Goal: Information Seeking & Learning: Learn about a topic

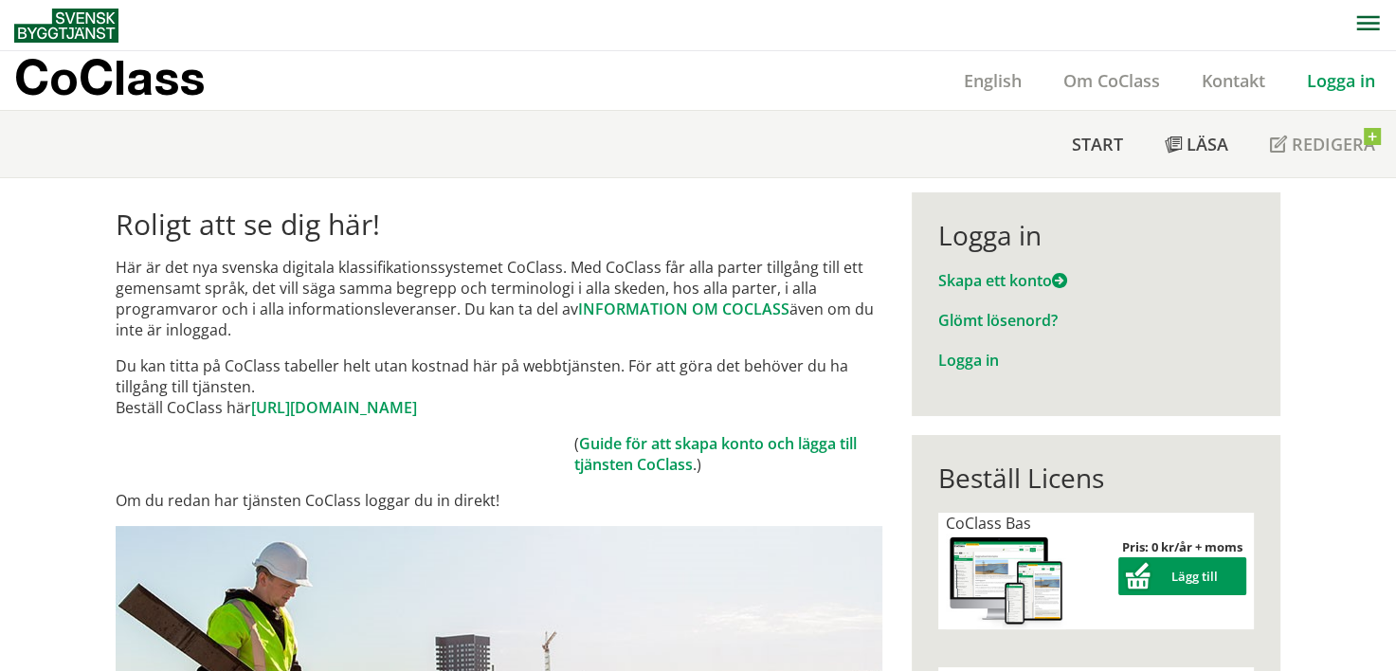
drag, startPoint x: 1376, startPoint y: 93, endPoint x: 1369, endPoint y: 85, distance: 10.7
click at [1376, 93] on div "Logga in" at bounding box center [1341, 80] width 110 height 59
click at [1357, 76] on link "Logga in" at bounding box center [1341, 80] width 110 height 23
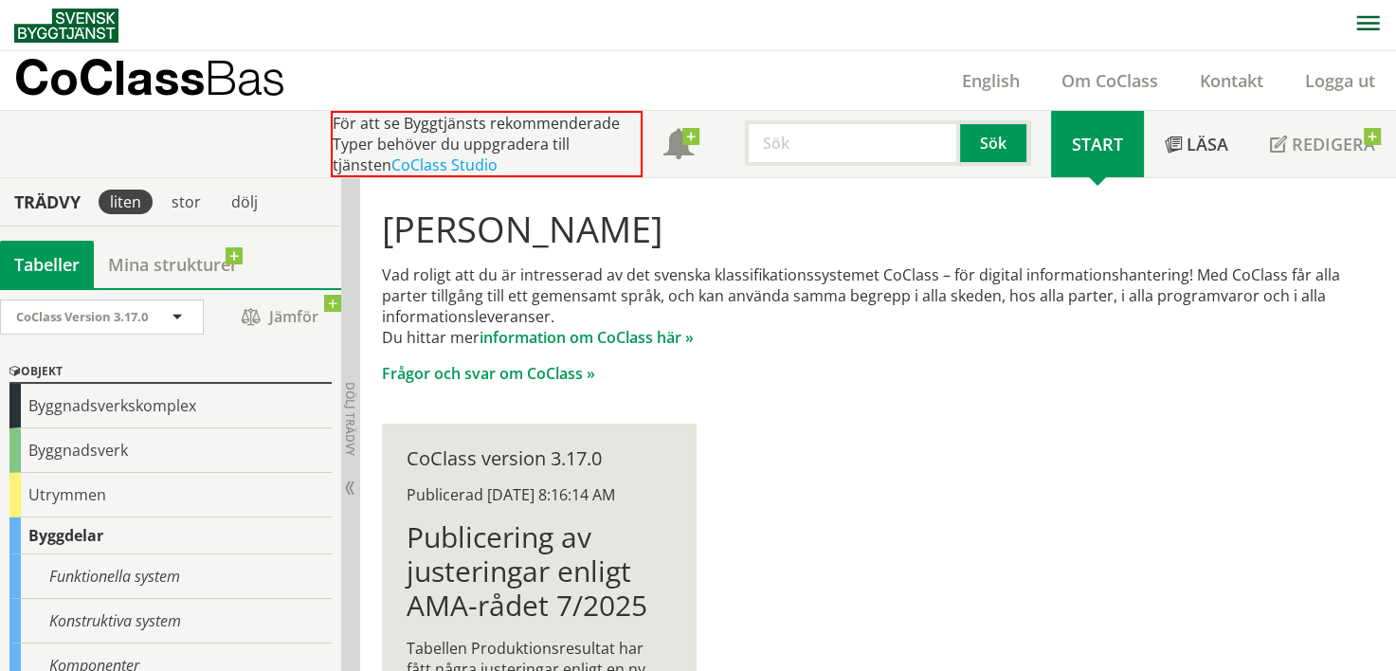
click at [861, 363] on p "Frågor och svar om CoClass »" at bounding box center [878, 373] width 992 height 21
click at [586, 318] on p "Vad roligt att du är intresserad av det svenska klassifikationssystemet CoClass…" at bounding box center [878, 305] width 992 height 83
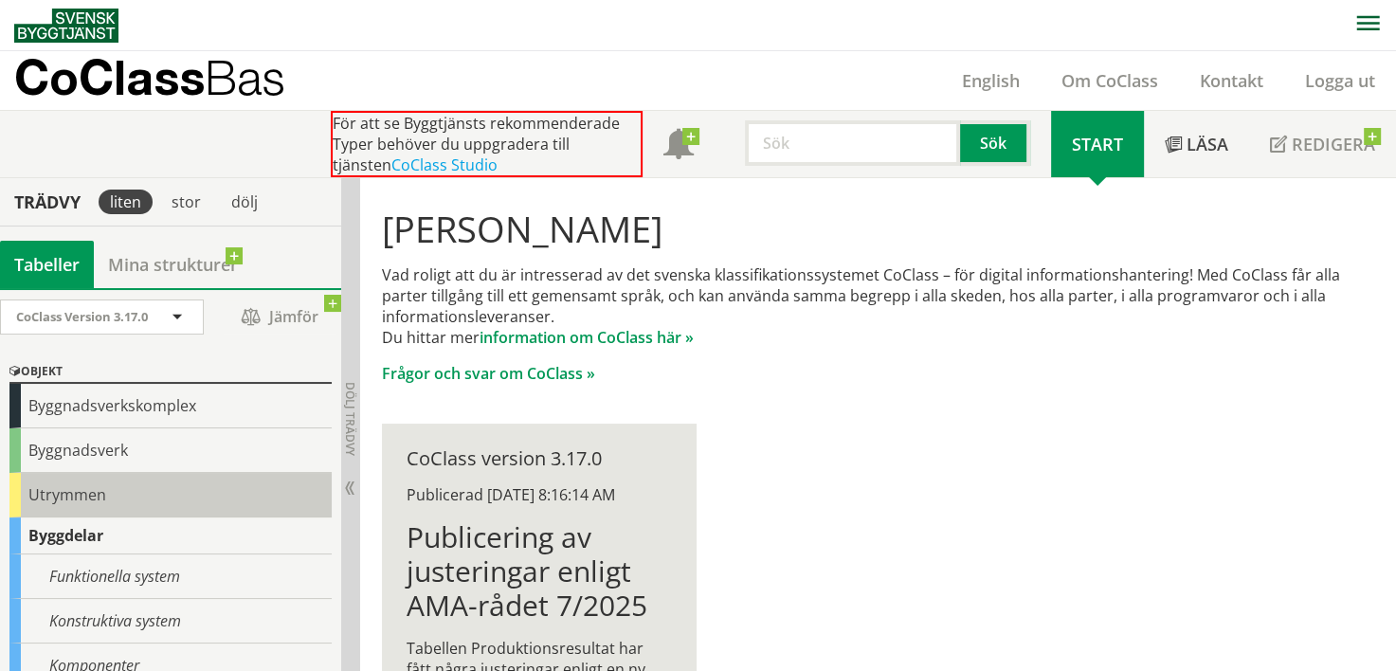
click at [95, 495] on div "Utrymmen" at bounding box center [170, 495] width 322 height 45
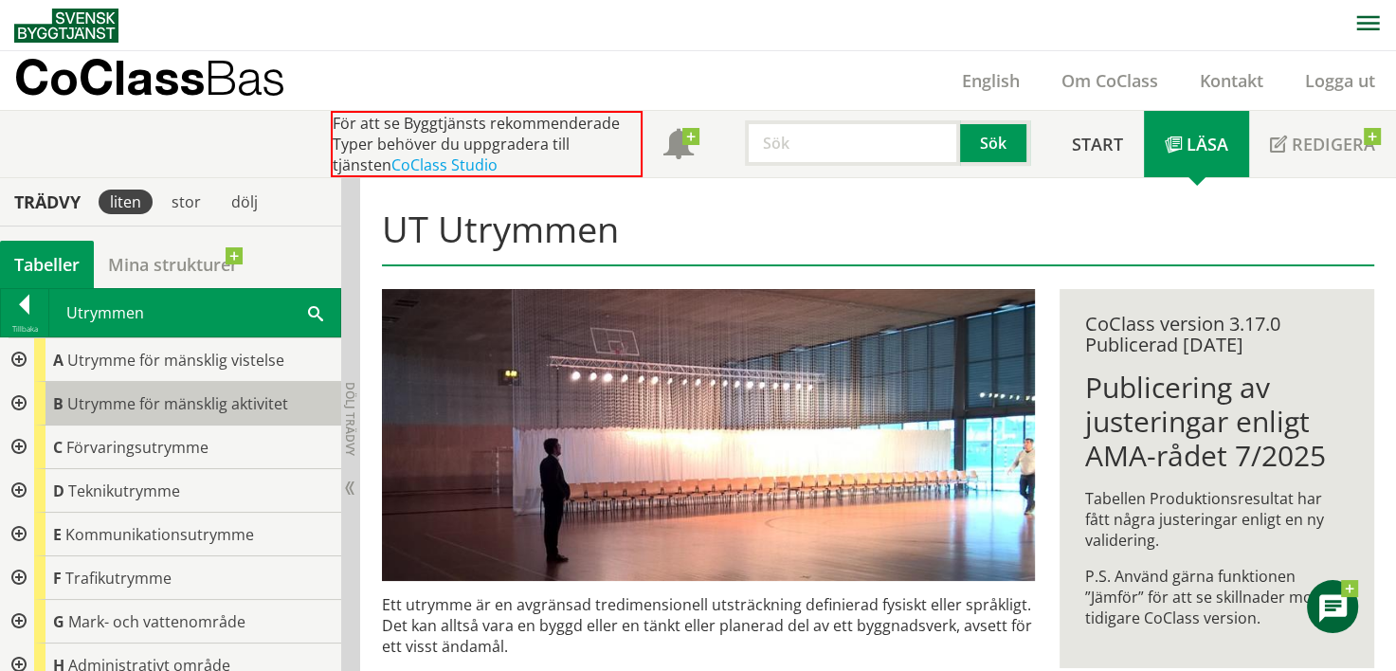
click at [168, 403] on span "Utrymme för mänsklig aktivitet" at bounding box center [177, 403] width 221 height 21
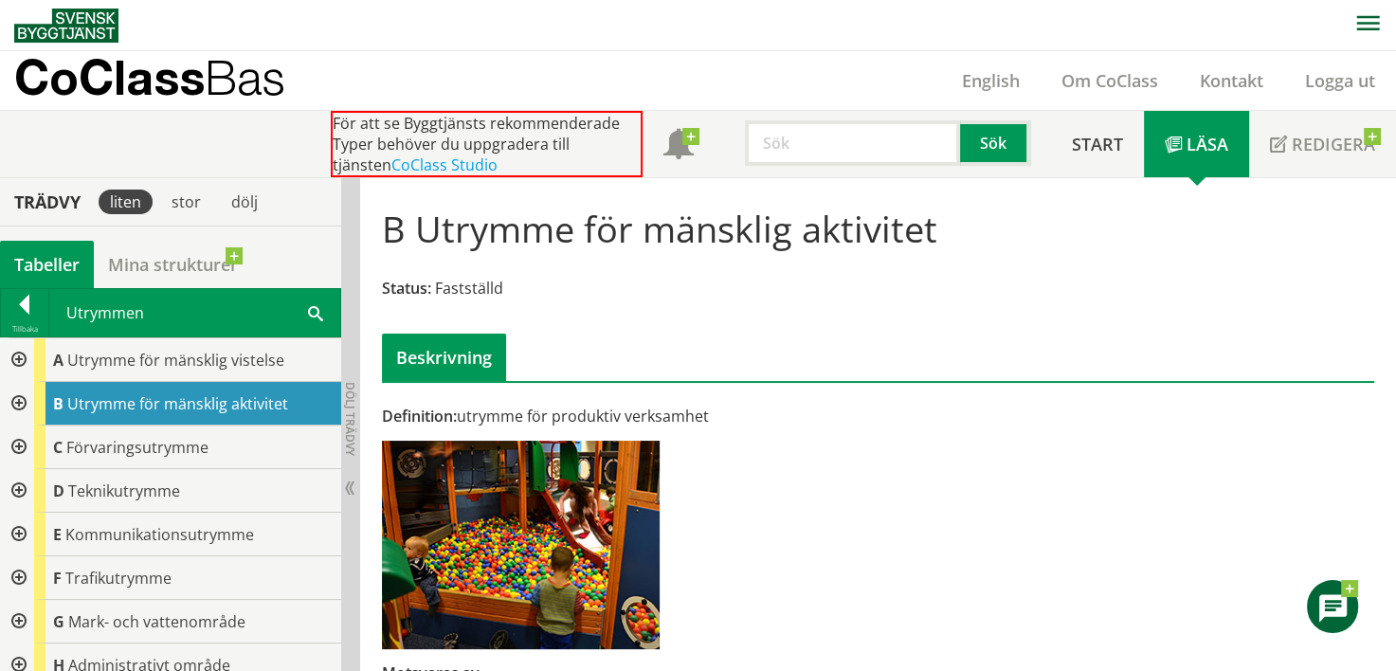
click at [15, 396] on div at bounding box center [17, 404] width 34 height 44
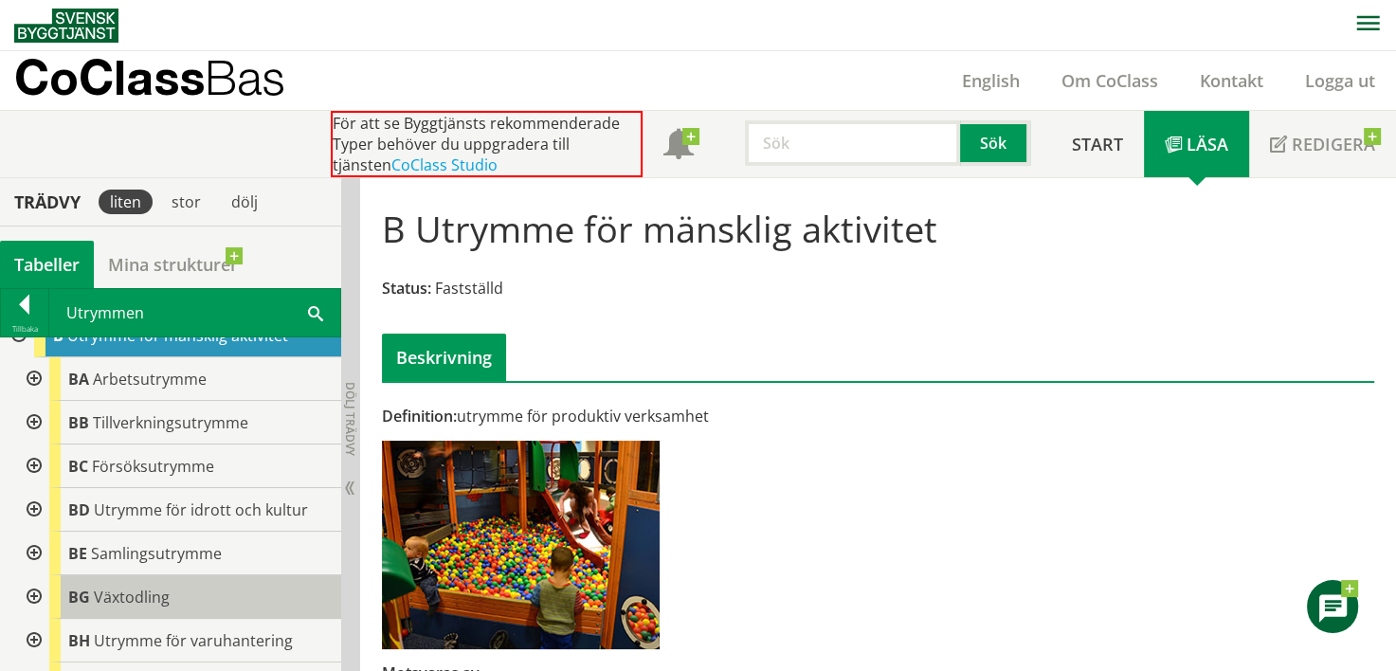
scroll to position [95, 0]
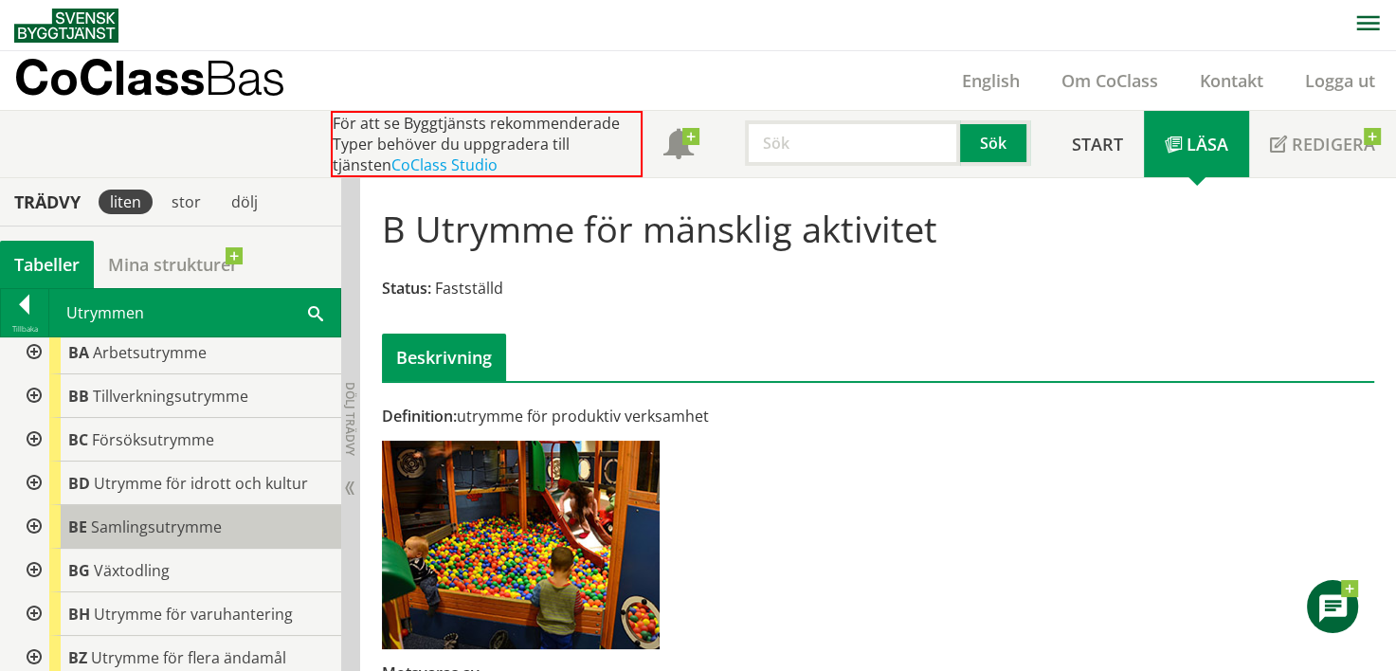
click at [120, 530] on span "Samlingsutrymme" at bounding box center [156, 527] width 131 height 21
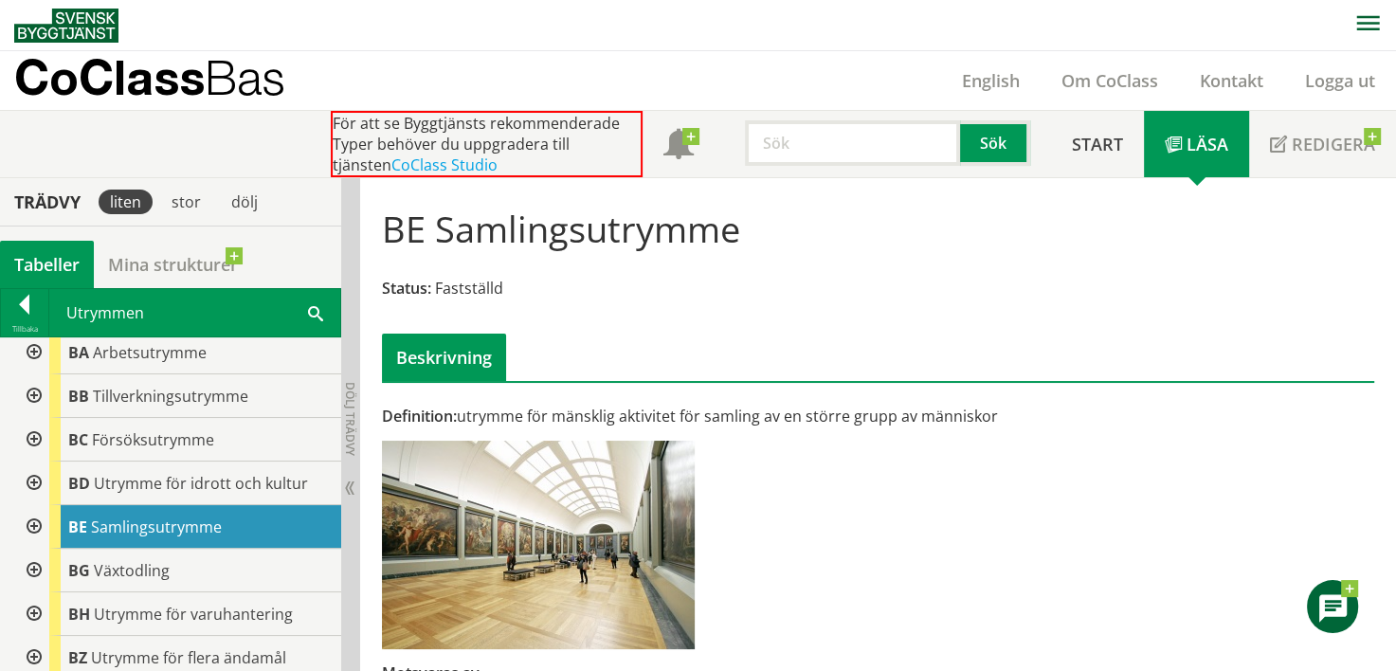
click at [30, 526] on div at bounding box center [32, 527] width 34 height 44
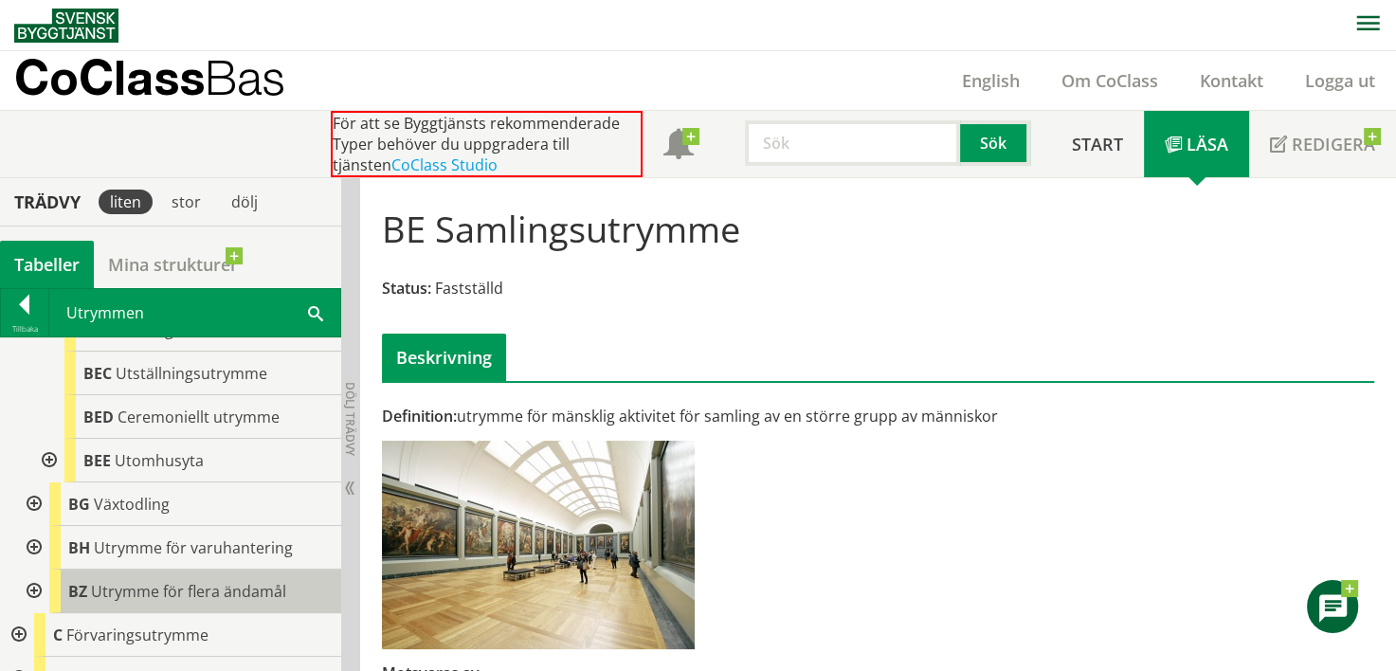
scroll to position [284, 0]
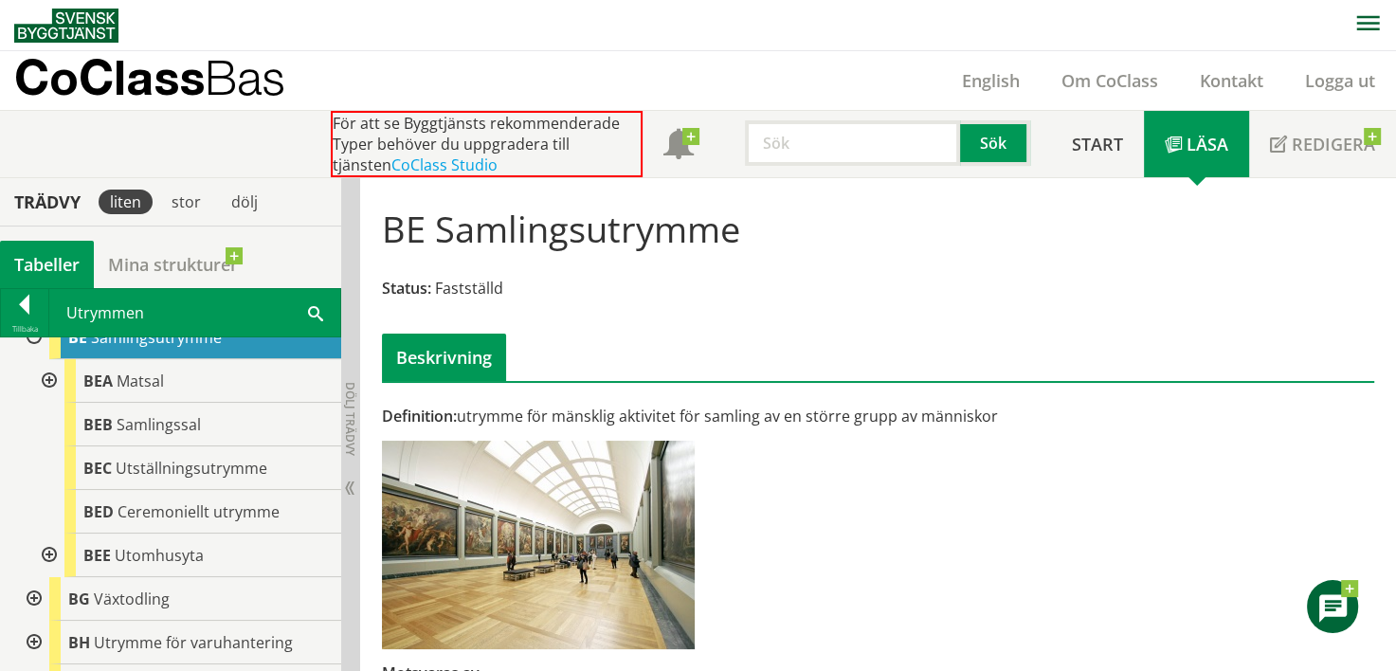
click at [45, 554] on div at bounding box center [47, 556] width 34 height 44
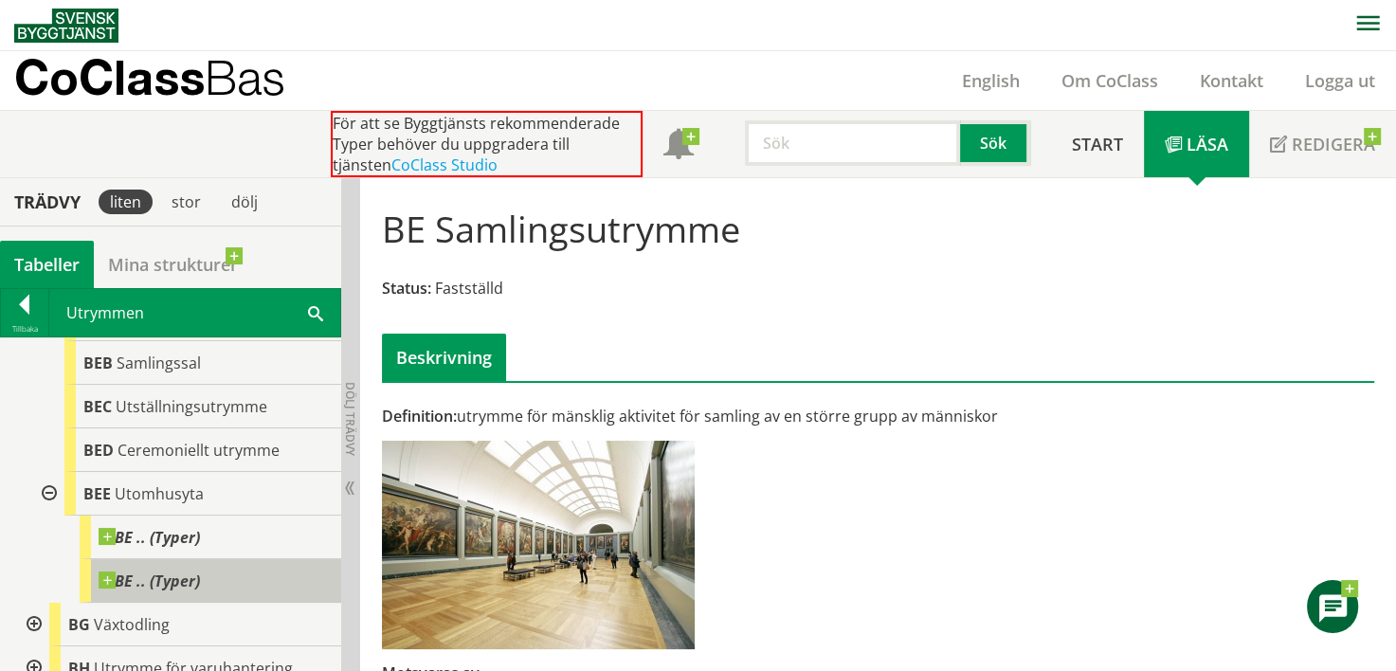
scroll to position [379, 0]
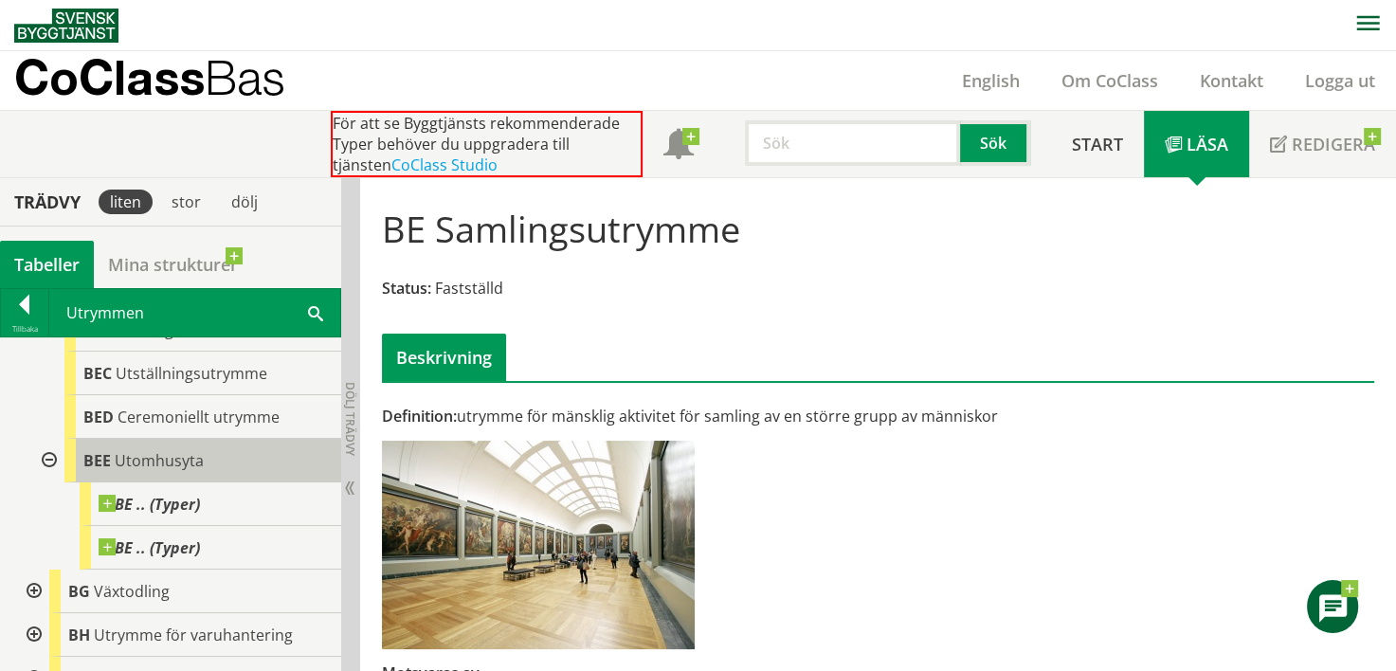
click at [186, 464] on span "Utomhusyta" at bounding box center [159, 460] width 89 height 21
